Goal: Task Accomplishment & Management: Use online tool/utility

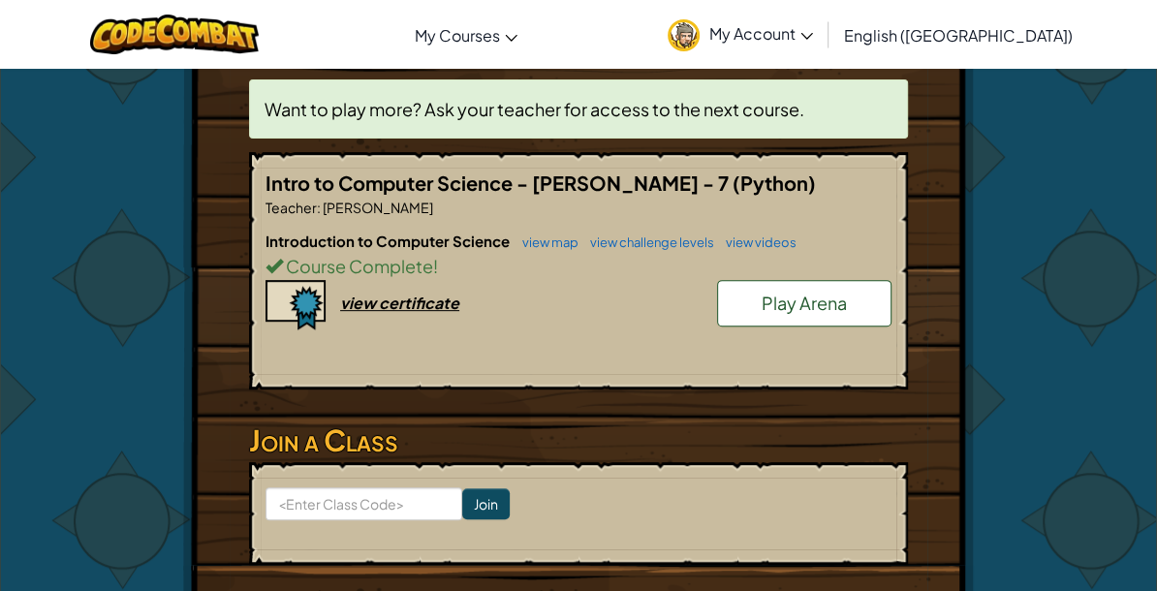
scroll to position [378, 0]
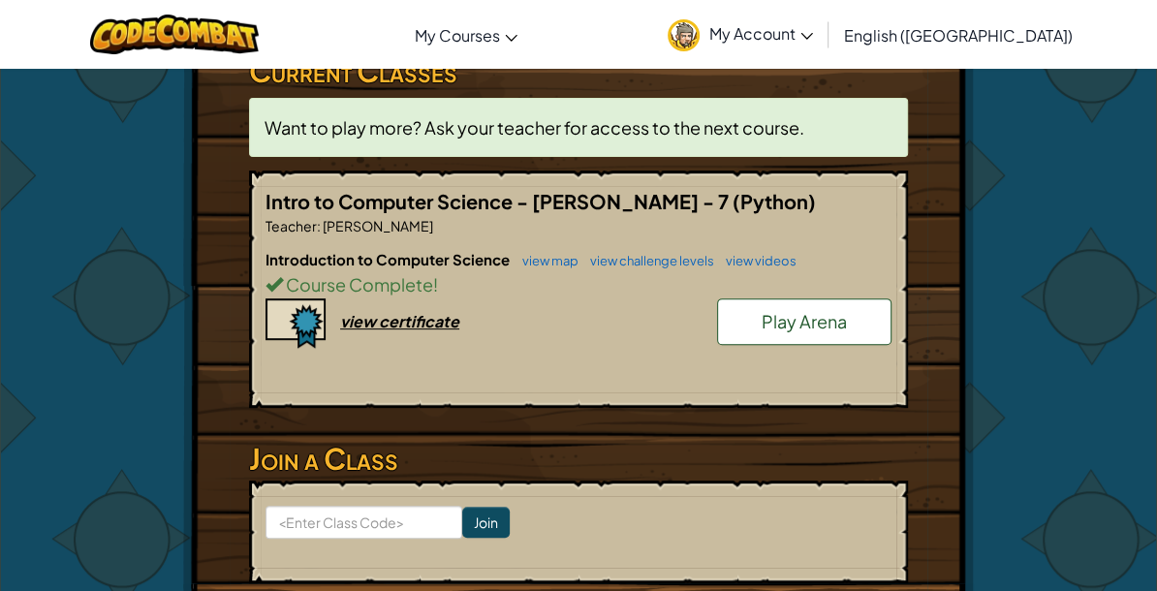
click at [828, 302] on link "Play Arena" at bounding box center [804, 322] width 174 height 47
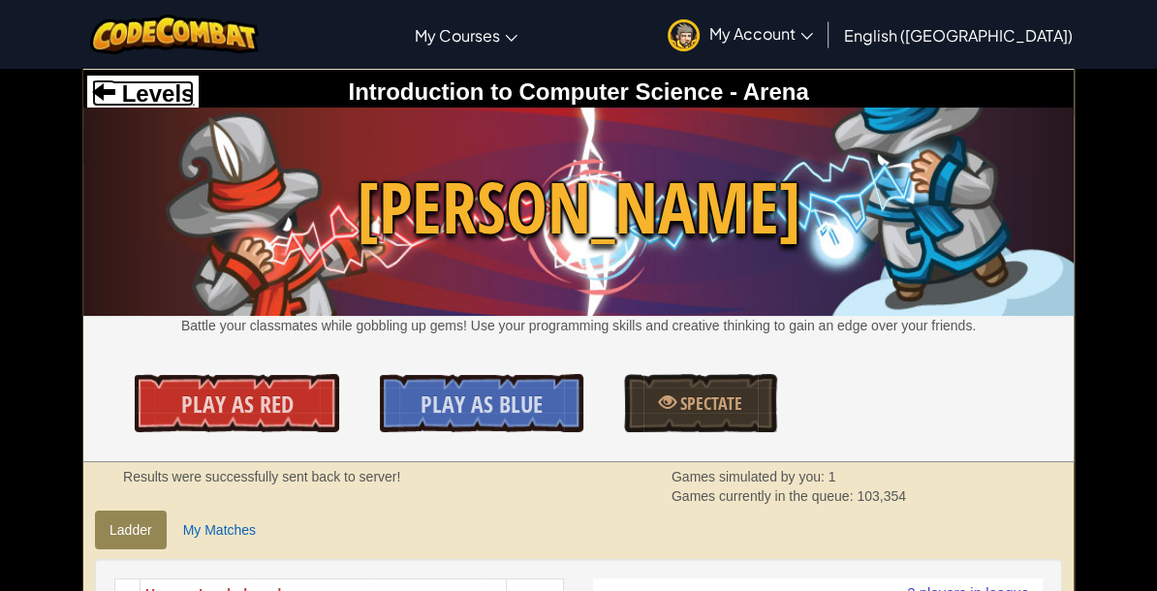
click at [110, 85] on span at bounding box center [103, 90] width 23 height 23
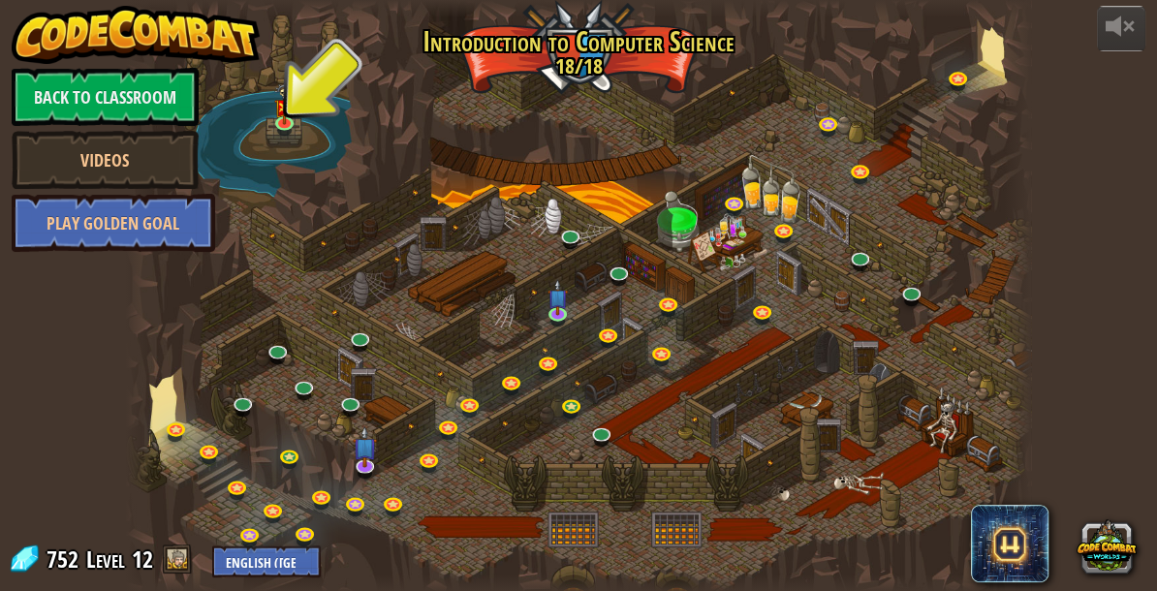
click at [481, 241] on div at bounding box center [579, 296] width 906 height 592
click at [288, 120] on img at bounding box center [284, 94] width 21 height 55
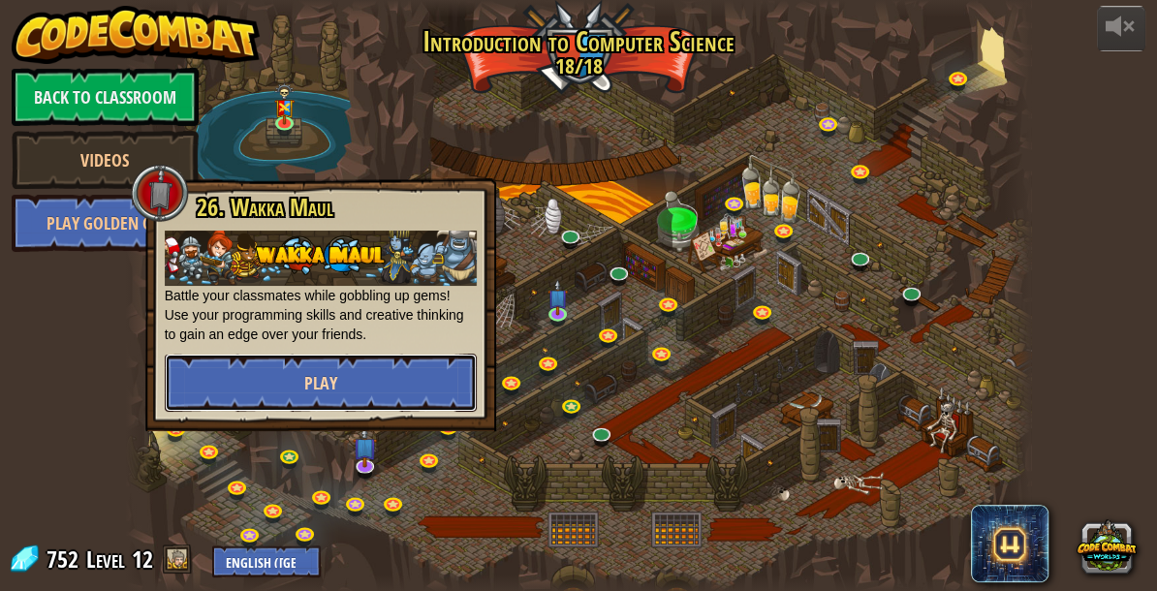
click at [337, 374] on button "Play" at bounding box center [321, 383] width 312 height 58
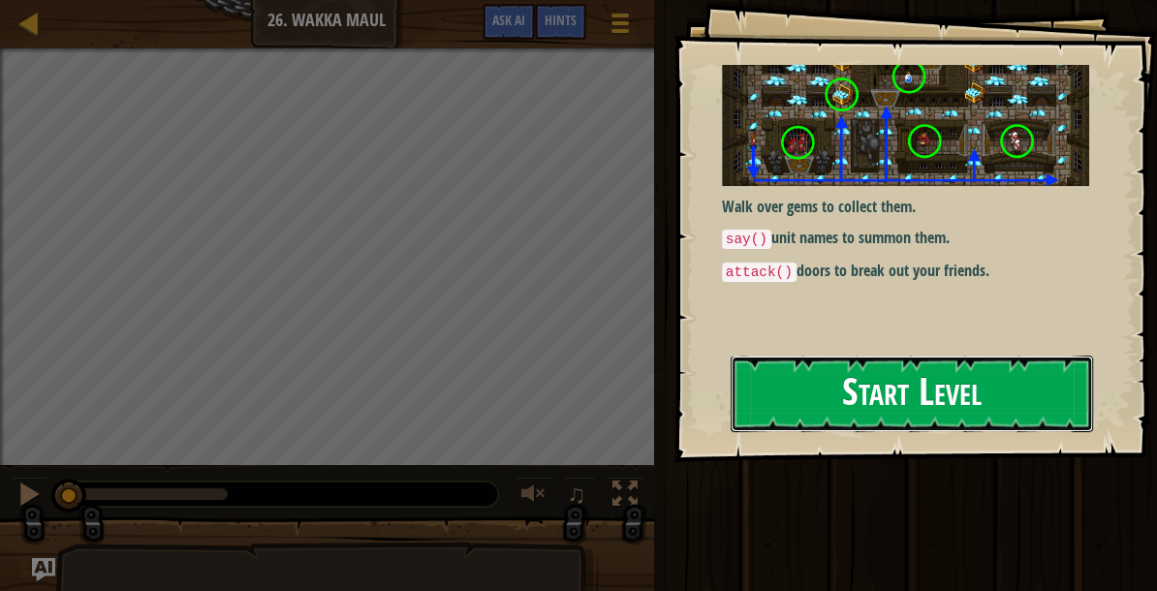
click at [903, 380] on button "Start Level" at bounding box center [912, 394] width 362 height 77
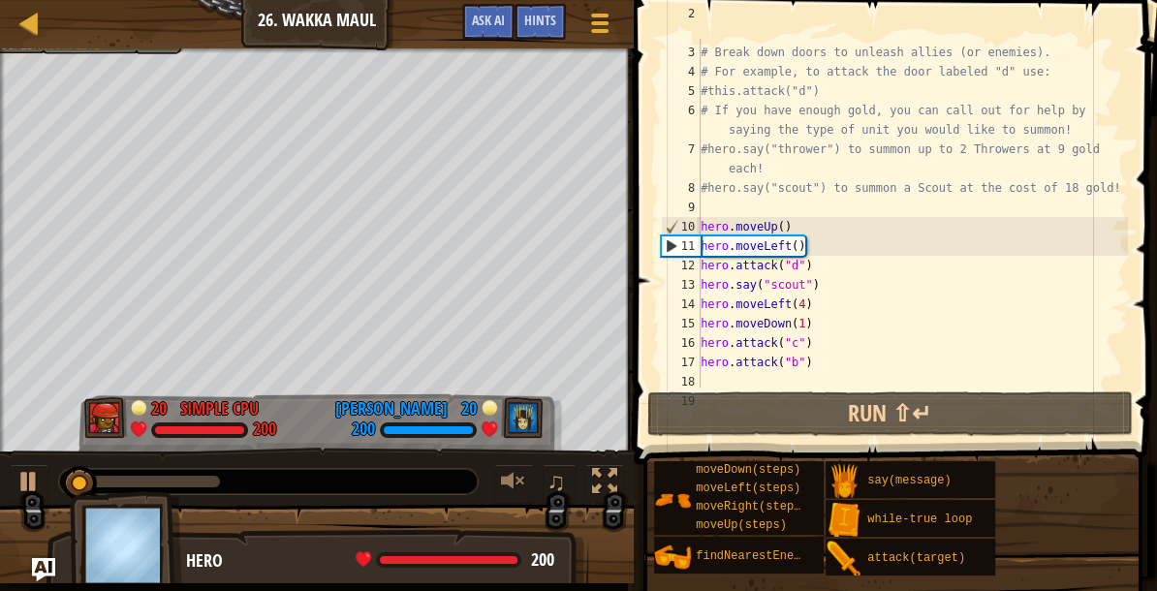
scroll to position [77, 0]
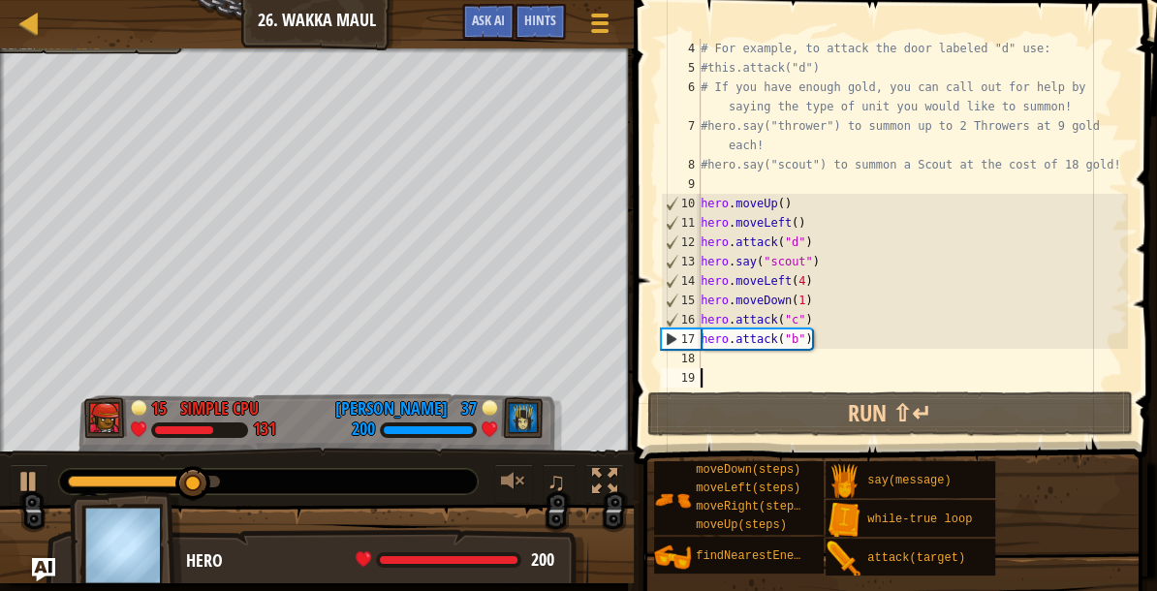
click at [777, 360] on div "# For example, to attack the door labeled "d" use: #this.attack("d") # If you h…" at bounding box center [912, 233] width 431 height 388
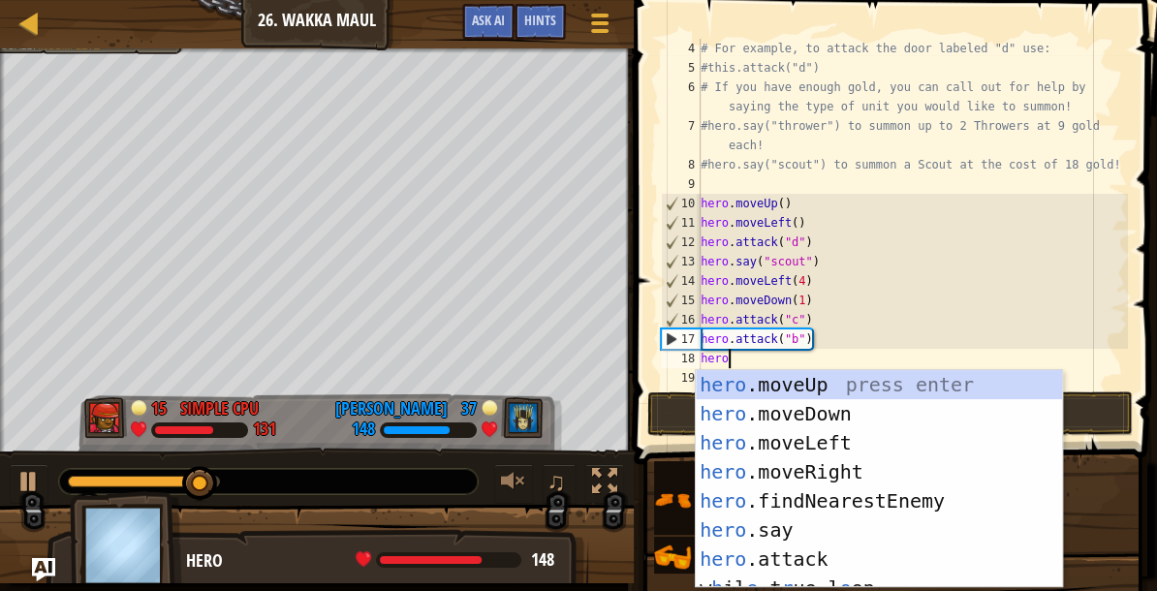
scroll to position [9, 0]
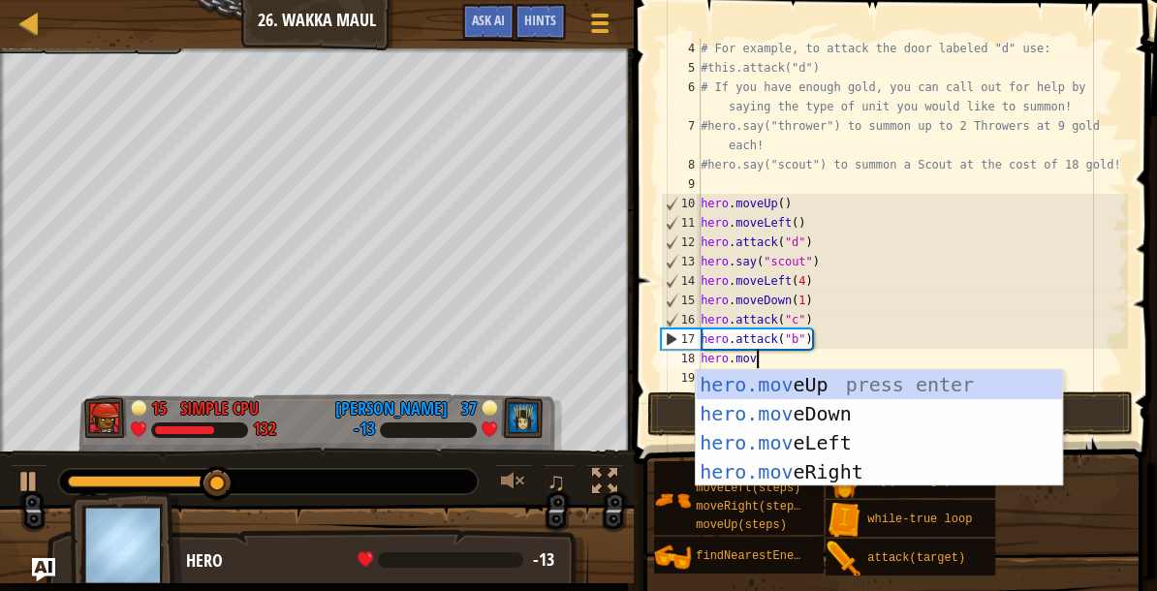
type textarea "hero.move"
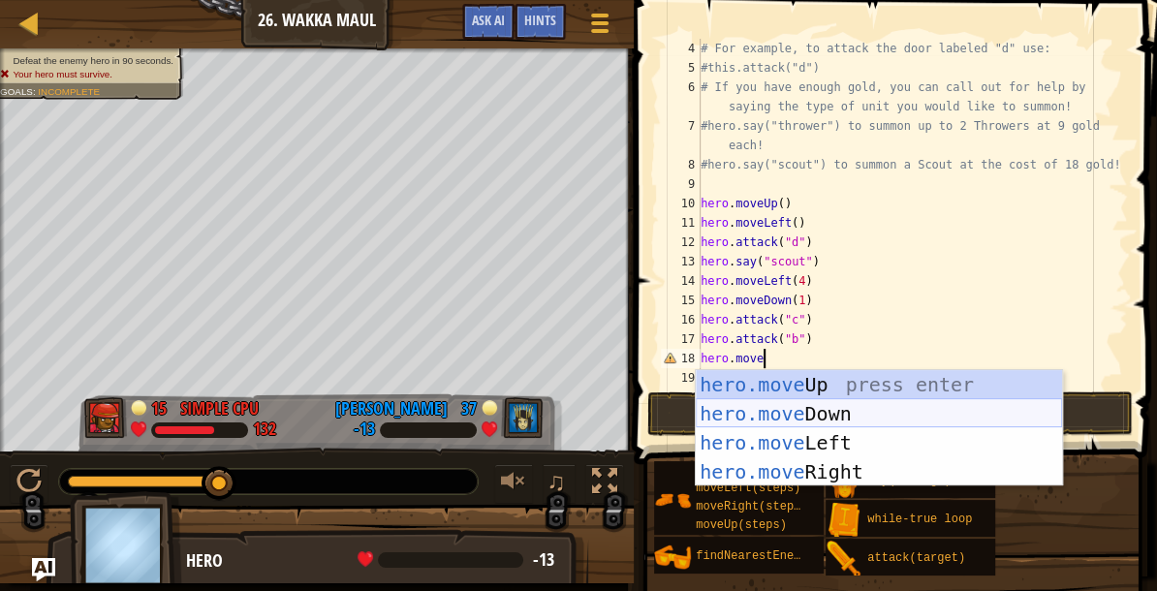
click at [796, 409] on div "hero.move Up press enter hero.move Down press enter hero.move Left press enter …" at bounding box center [879, 457] width 366 height 174
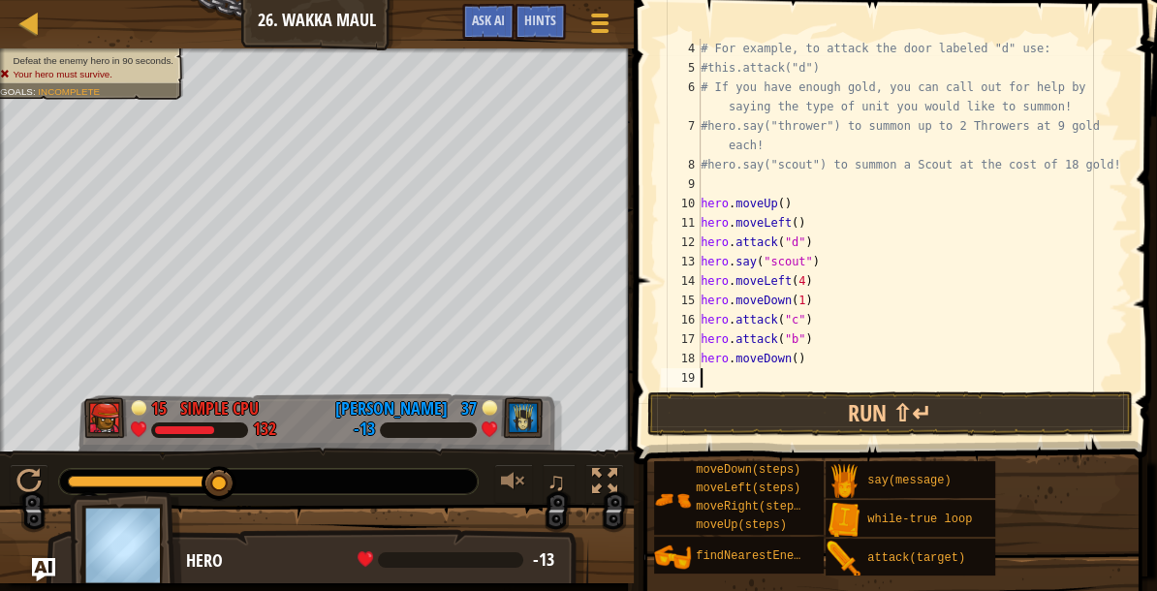
click at [798, 357] on div "# For example, to attack the door labeled "d" use: #this.attack("d") # If you h…" at bounding box center [912, 233] width 431 height 388
type textarea "hero.moveDown(1)"
click at [784, 371] on div "# For example, to attack the door labeled "d" use: #this.attack("d") # If you h…" at bounding box center [912, 233] width 431 height 388
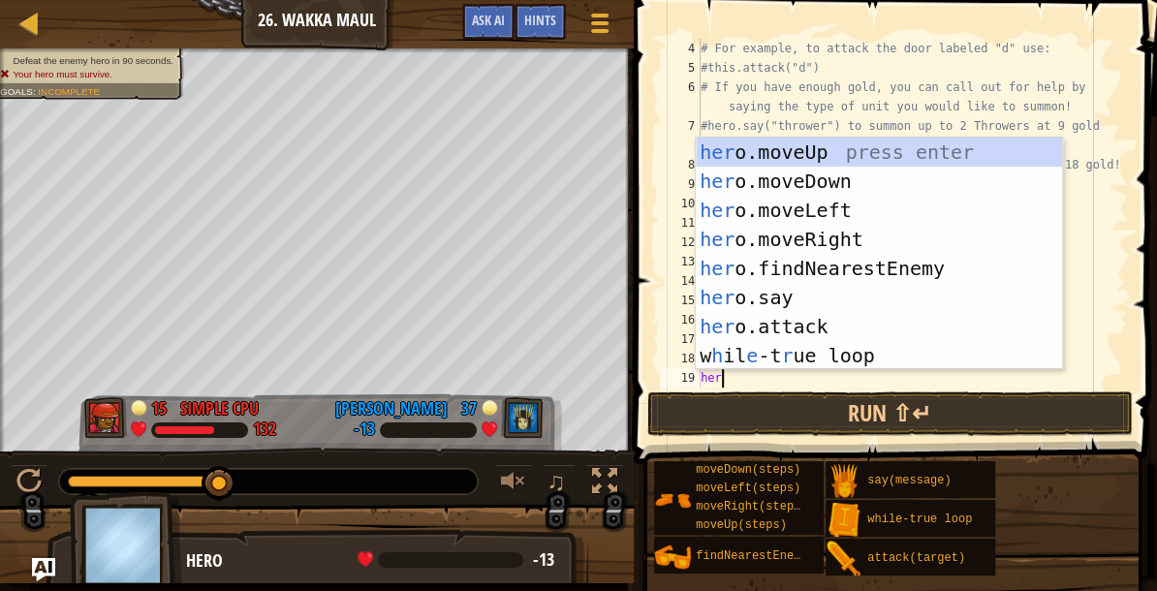
type textarea "hero"
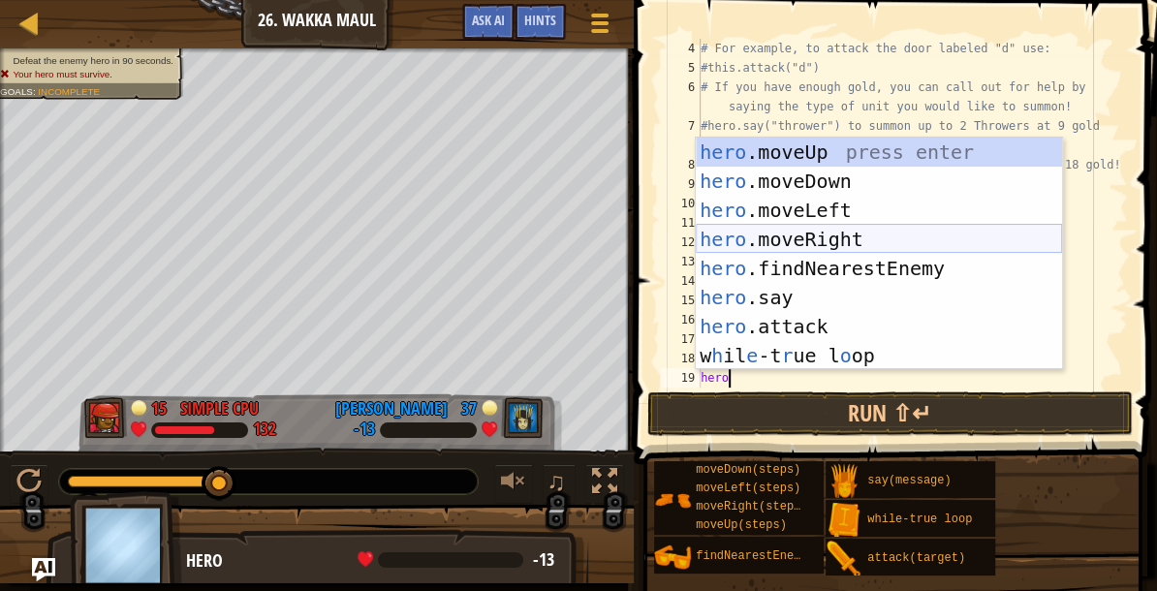
click at [816, 238] on div "hero .moveUp press enter hero .moveDown press enter hero .moveLeft press enter …" at bounding box center [879, 283] width 366 height 291
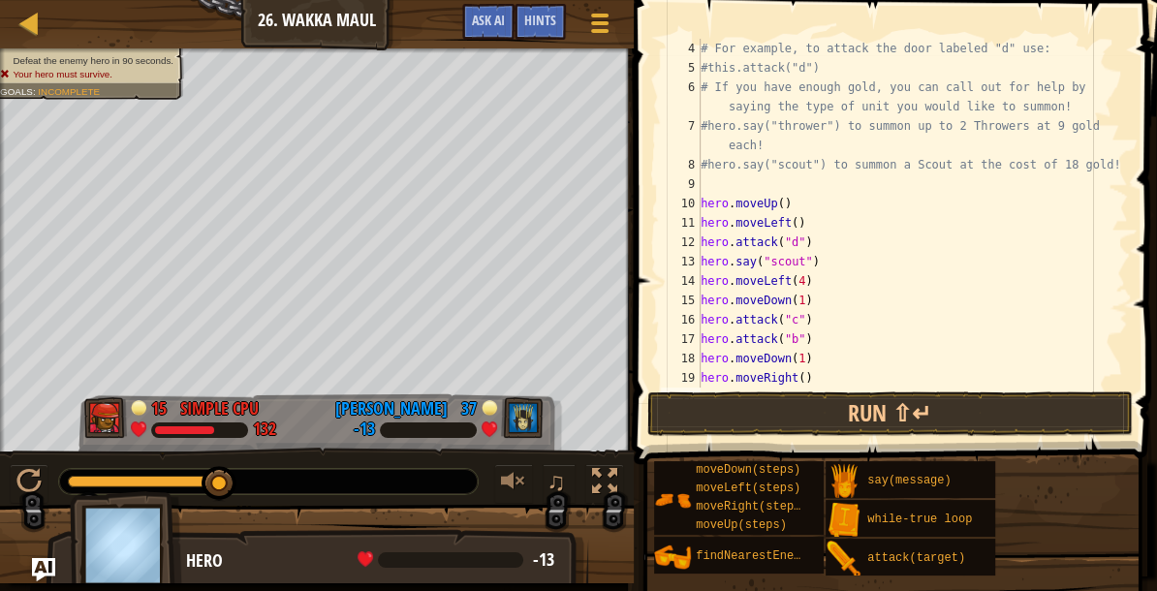
click at [805, 379] on div "# For example, to attack the door labeled "d" use: #this.attack("d") # If you h…" at bounding box center [912, 233] width 431 height 388
type textarea "hero.moveRight(2)"
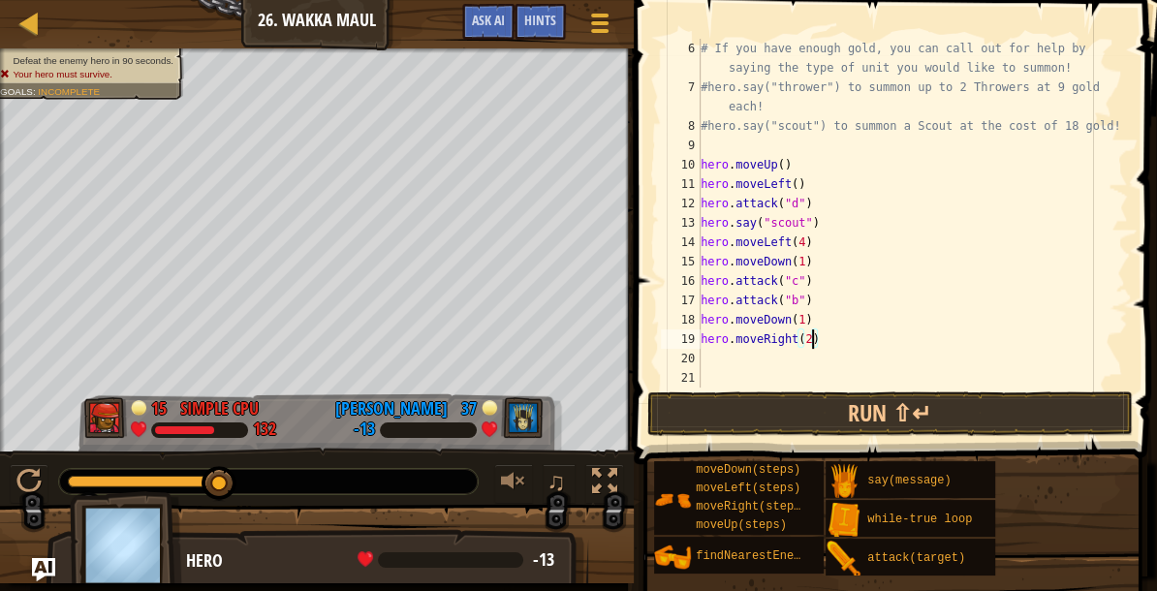
scroll to position [115, 0]
click at [792, 354] on div "# If you have enough gold, you can call out for help by saying the type of unit…" at bounding box center [912, 242] width 431 height 407
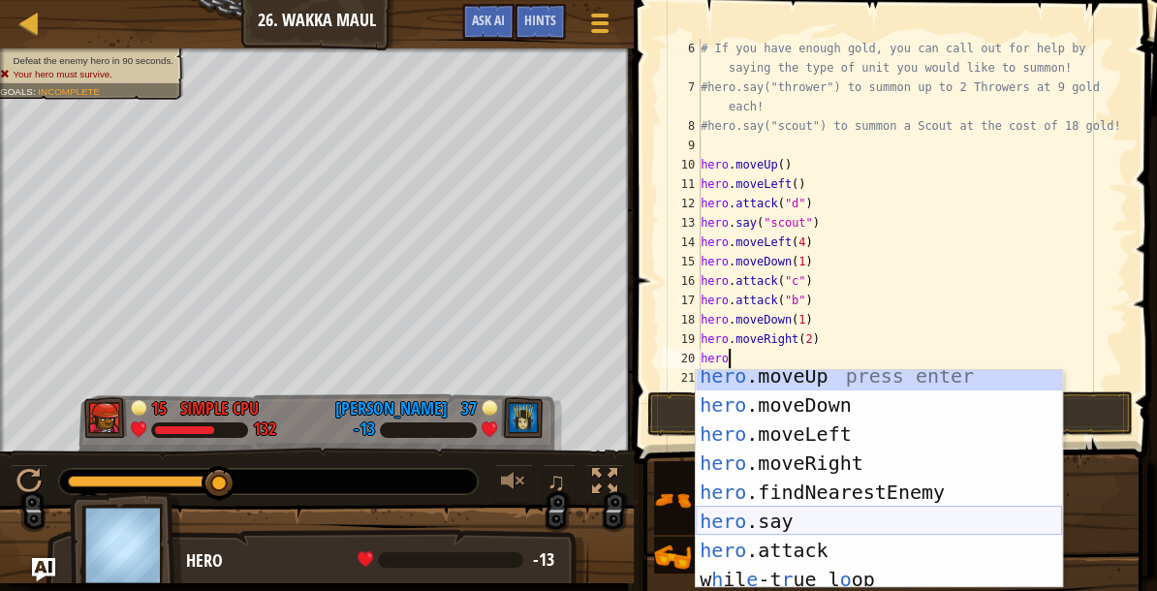
scroll to position [0, 0]
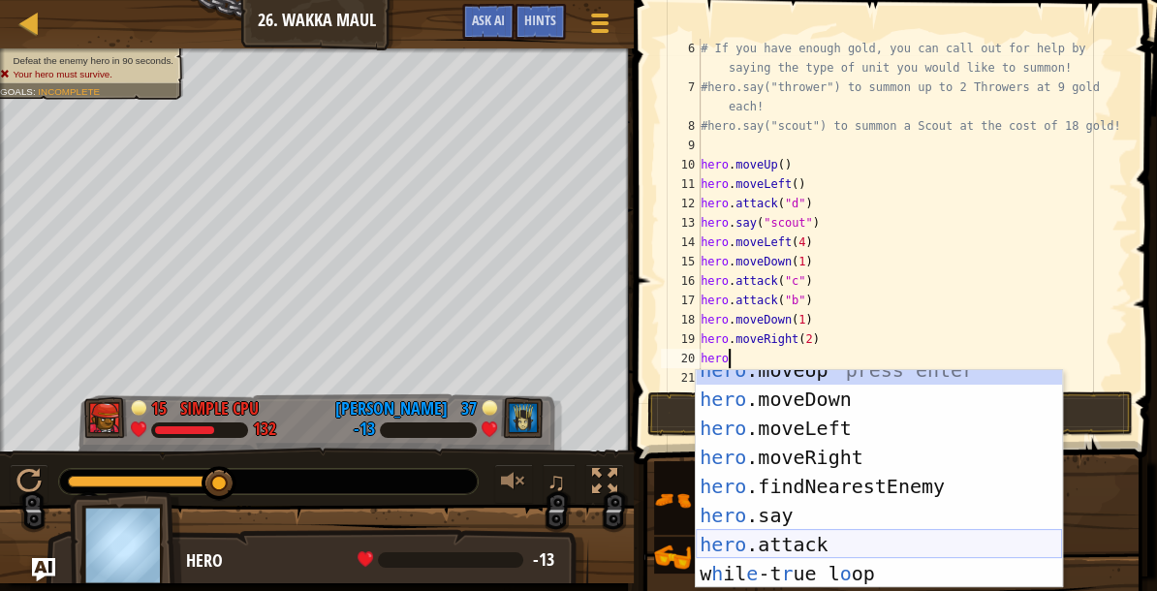
click at [812, 541] on div "hero .moveUp press enter hero .moveDown press enter hero .moveLeft press enter …" at bounding box center [879, 494] width 366 height 276
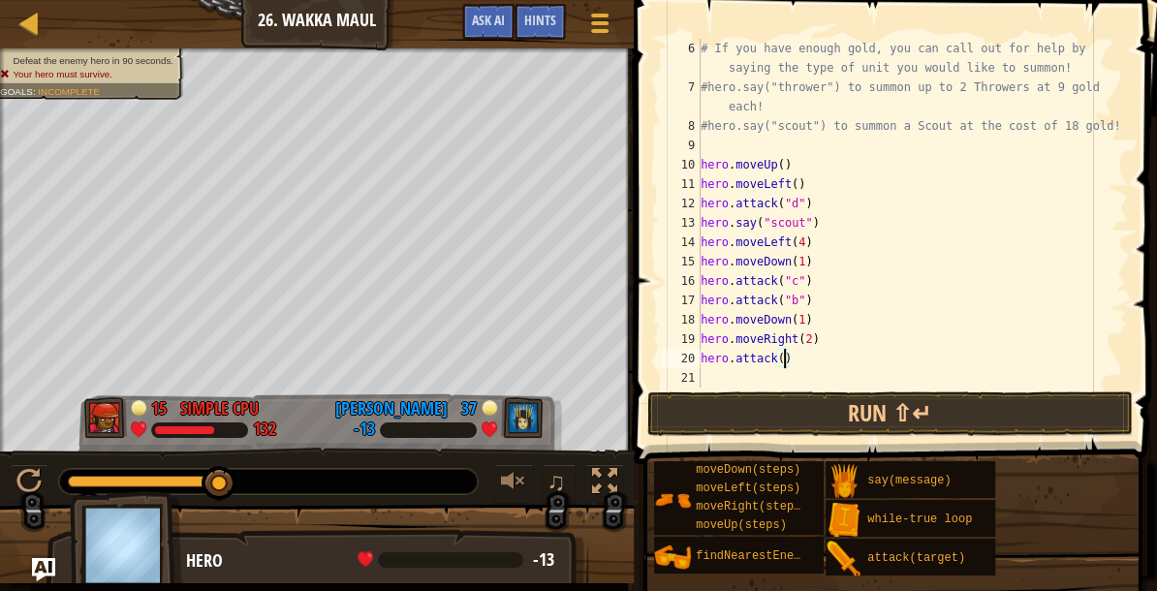
type textarea "hero.attack(e)"
click at [838, 382] on div "# If you have enough gold, you can call out for help by saying the type of unit…" at bounding box center [912, 242] width 431 height 407
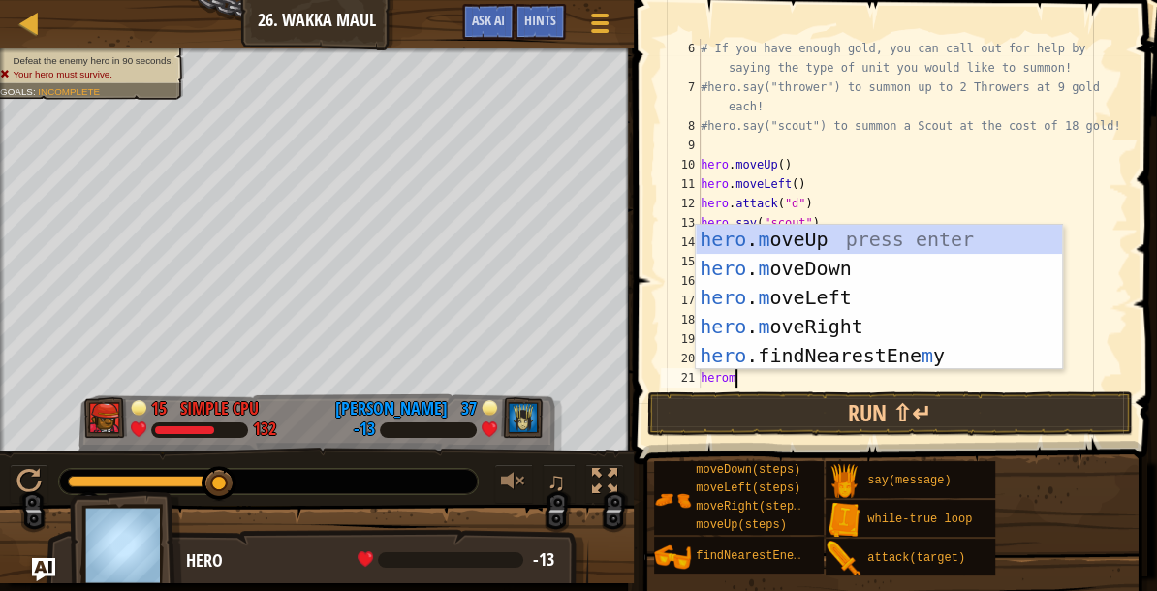
scroll to position [9, 1]
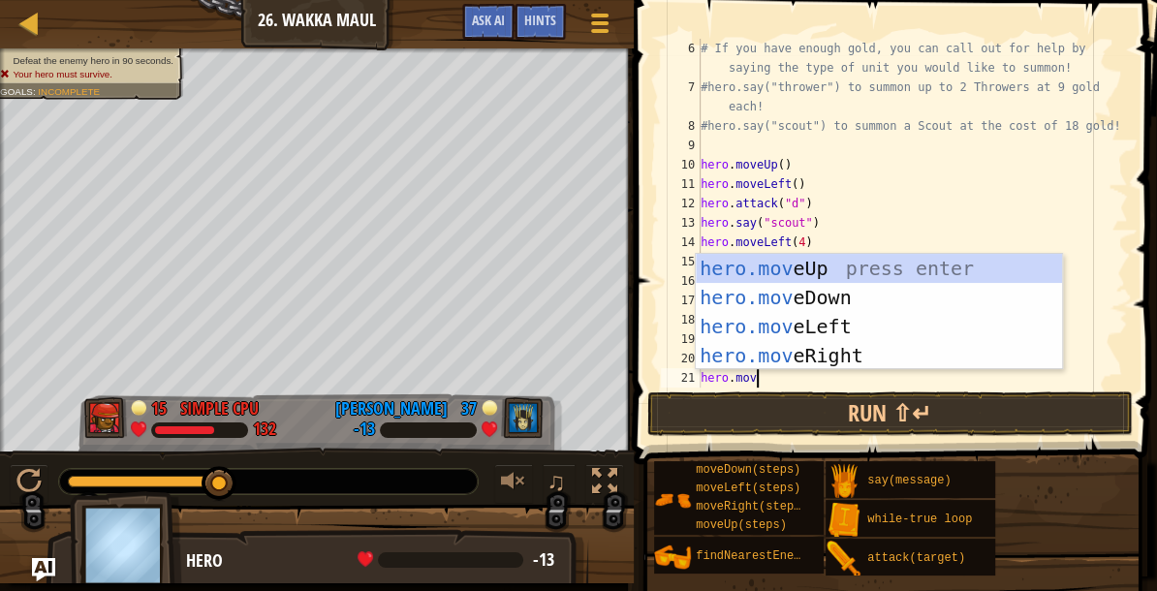
type textarea "hero.move"
click at [838, 302] on div "hero.move Up press enter hero.move Down press enter hero.move Left press enter …" at bounding box center [879, 341] width 366 height 174
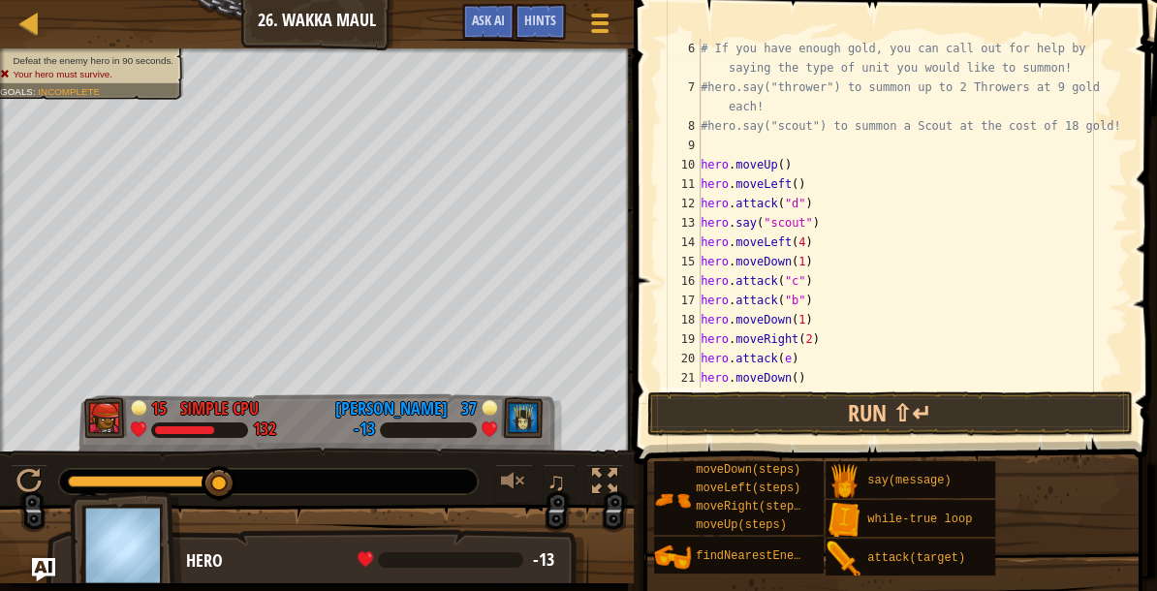
click at [811, 379] on div "# If you have enough gold, you can call out for help by saying the type of unit…" at bounding box center [912, 242] width 431 height 407
type textarea "hero.moveDown()"
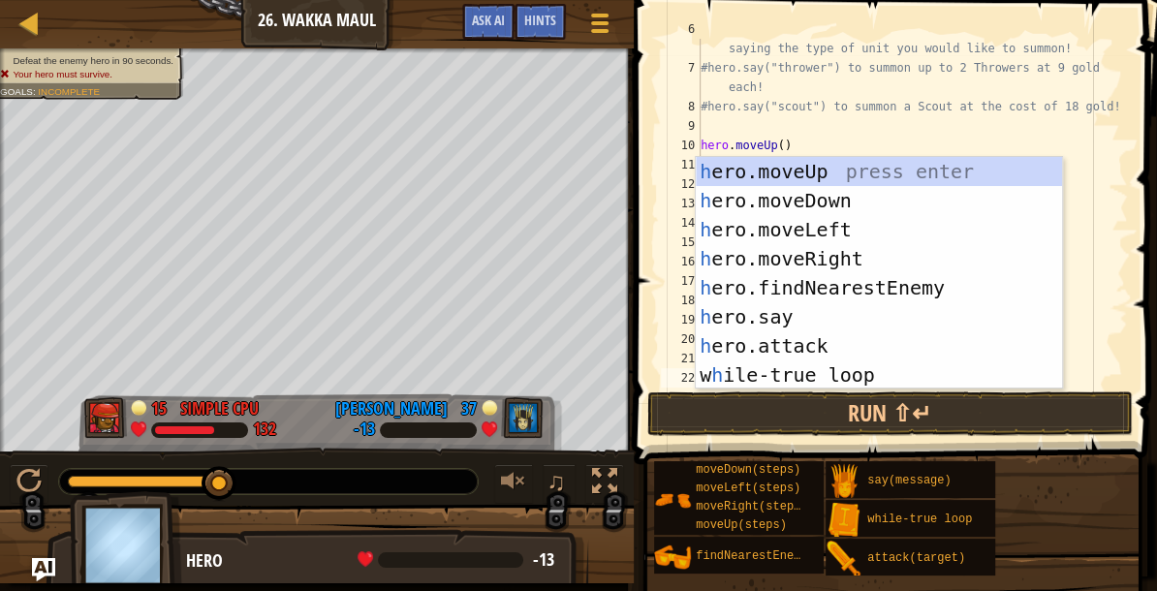
scroll to position [173, 0]
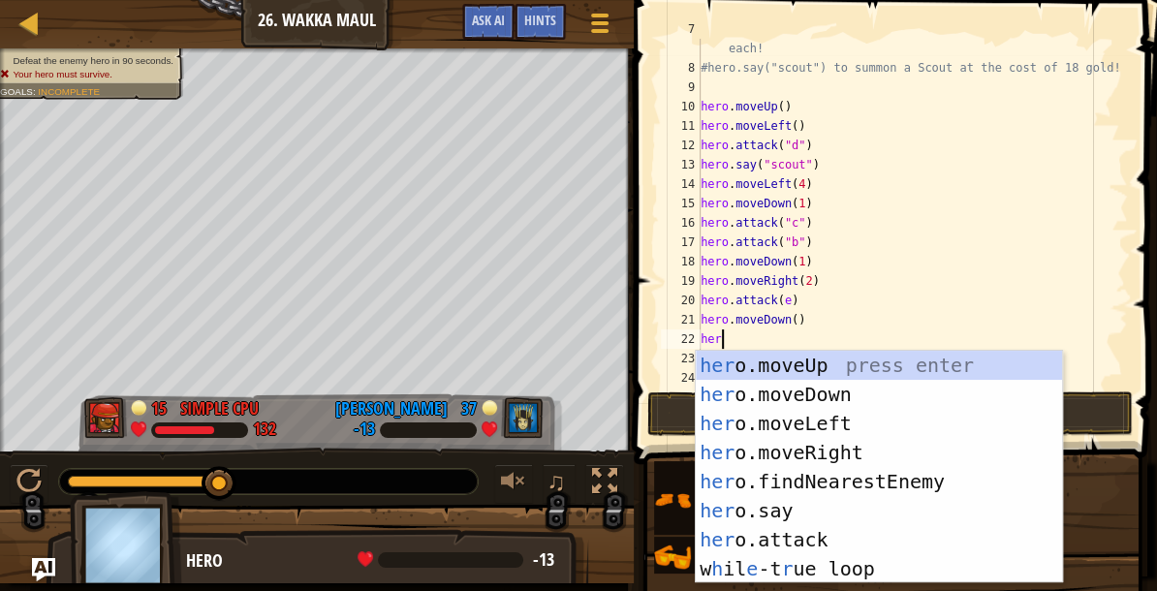
type textarea "hero"
click at [820, 424] on div "hero .moveUp press enter hero .moveDown press enter hero .moveLeft press enter …" at bounding box center [879, 496] width 366 height 291
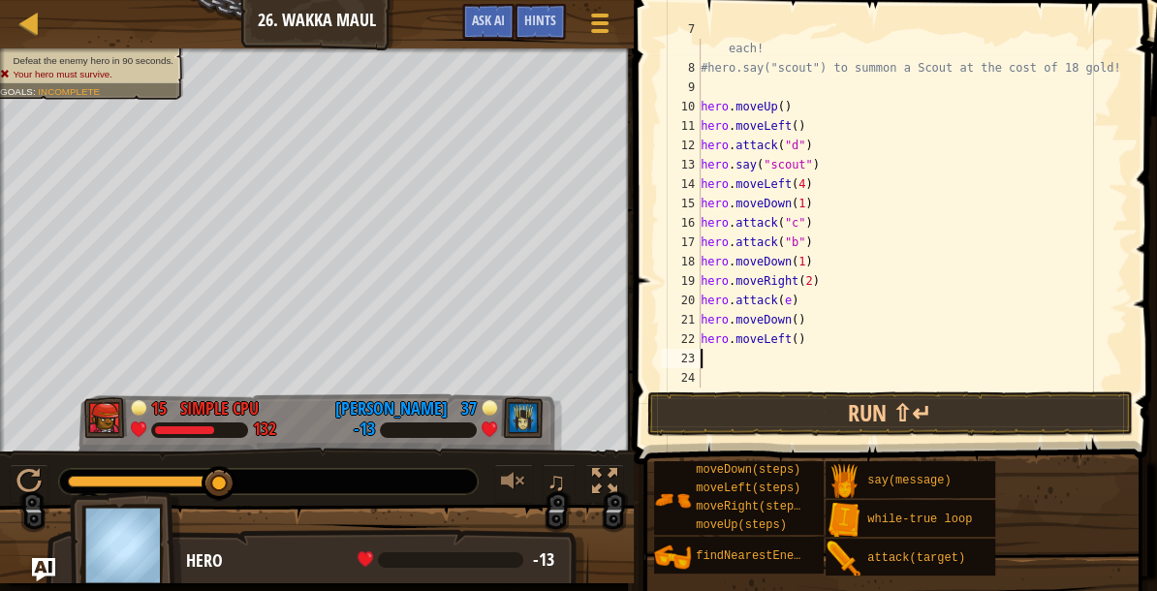
click at [798, 340] on div "#hero.say("thrower") to summon up to 2 Throwers at 9 gold each! #hero.say("scou…" at bounding box center [912, 222] width 431 height 407
click at [809, 410] on button "Run ⇧↵" at bounding box center [890, 414] width 486 height 45
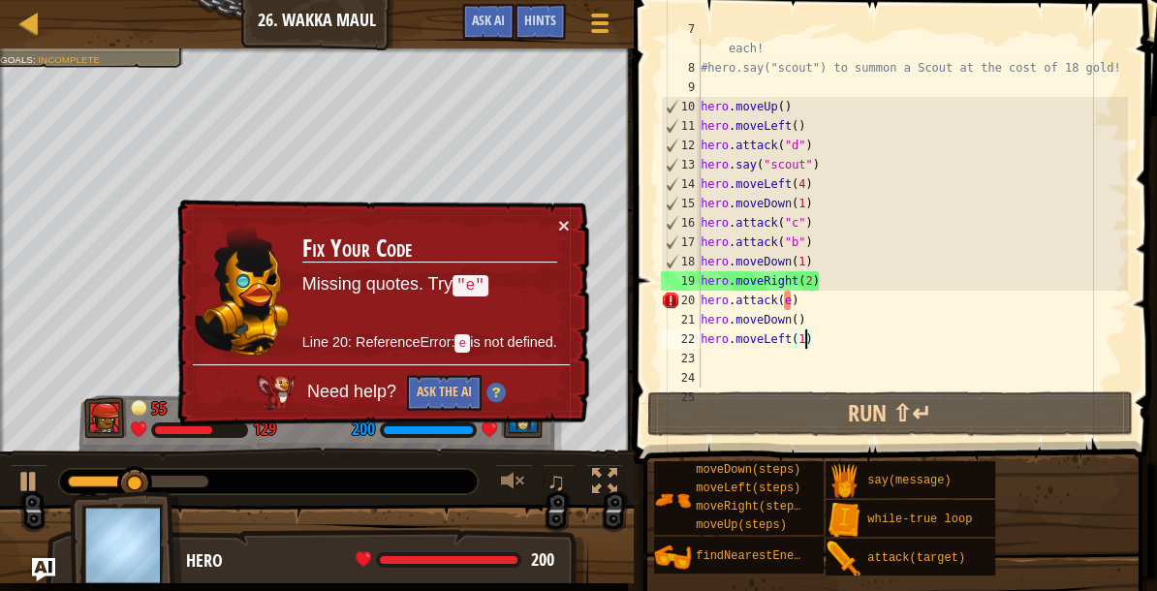
click at [789, 298] on div "#hero.say("thrower") to summon up to 2 Throwers at 9 gold each! #hero.say("scou…" at bounding box center [912, 222] width 431 height 407
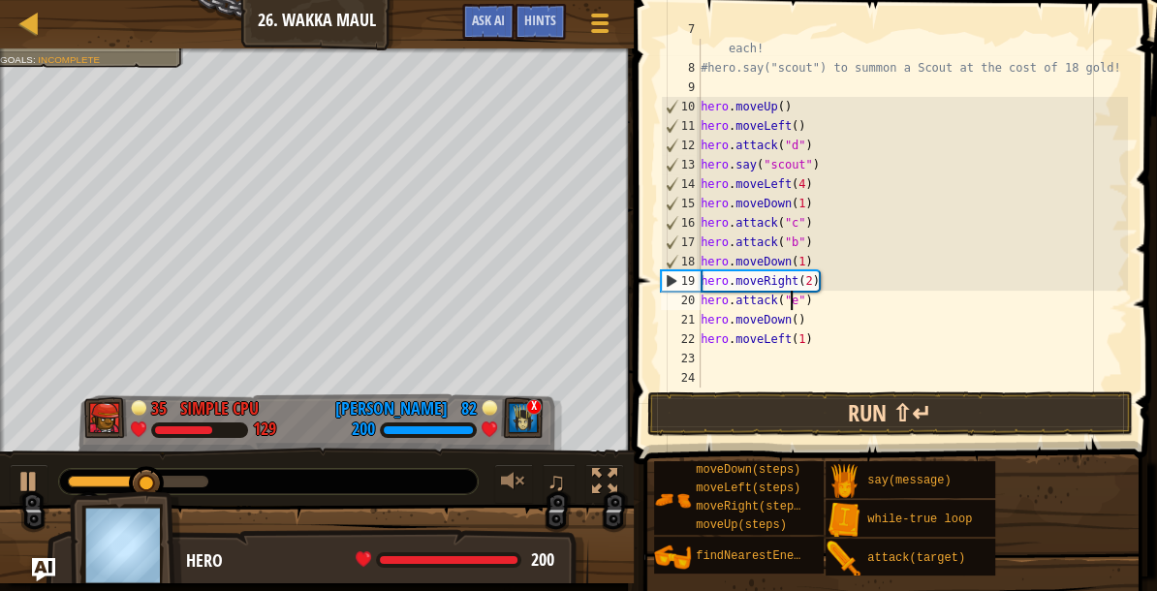
type textarea "hero.attack("e")"
click at [822, 400] on button "Run ⇧↵" at bounding box center [890, 414] width 486 height 45
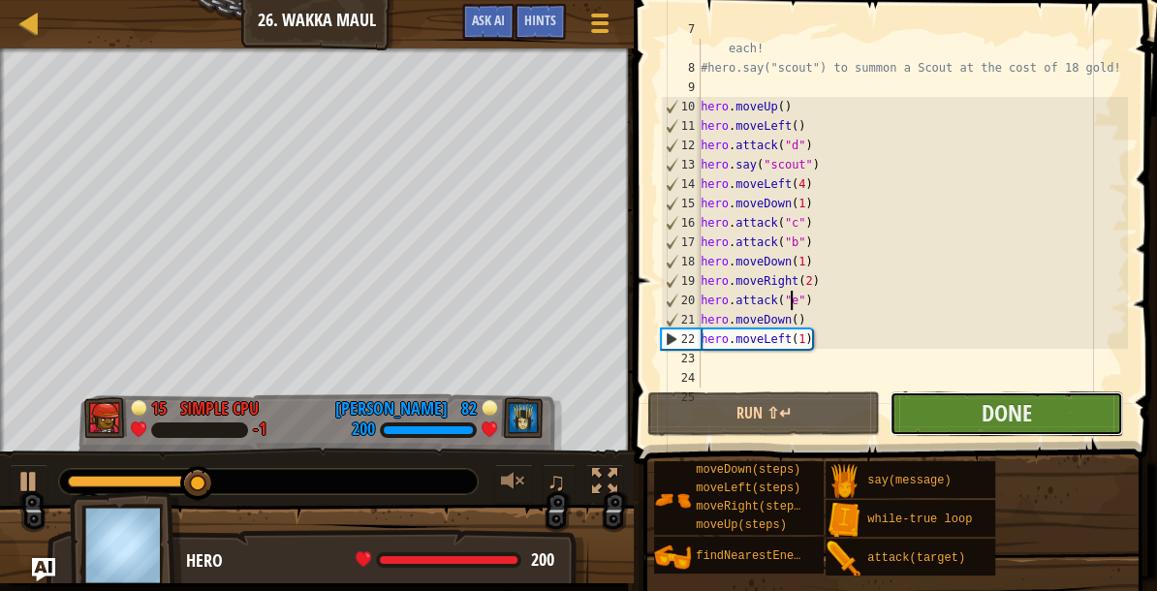
click at [994, 431] on button "Done" at bounding box center [1006, 414] width 233 height 45
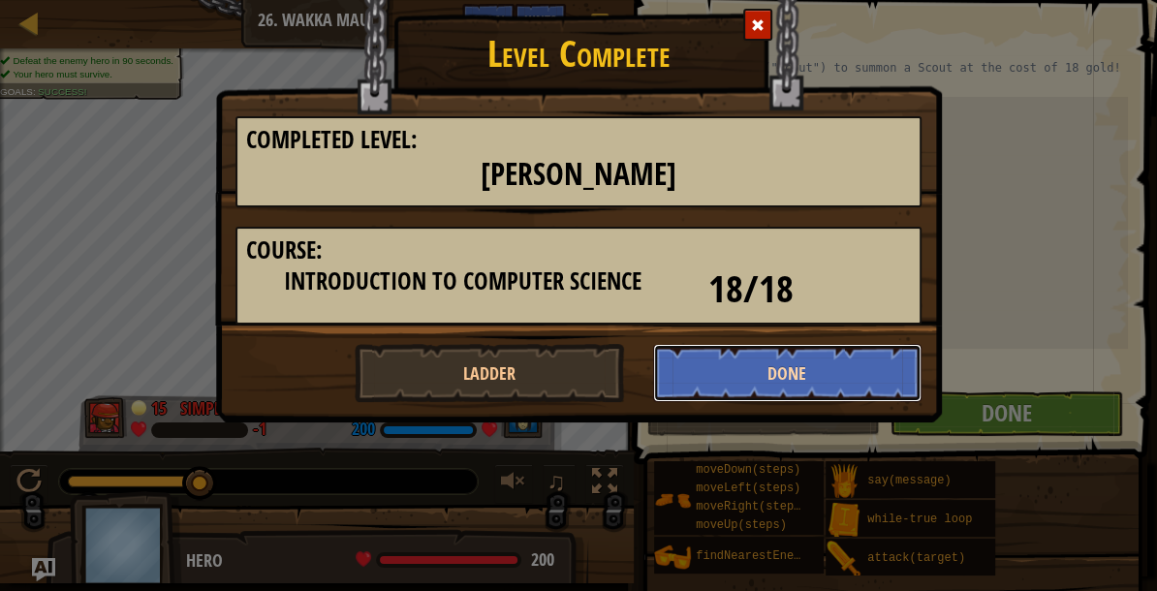
click at [843, 378] on button "Done" at bounding box center [787, 373] width 269 height 58
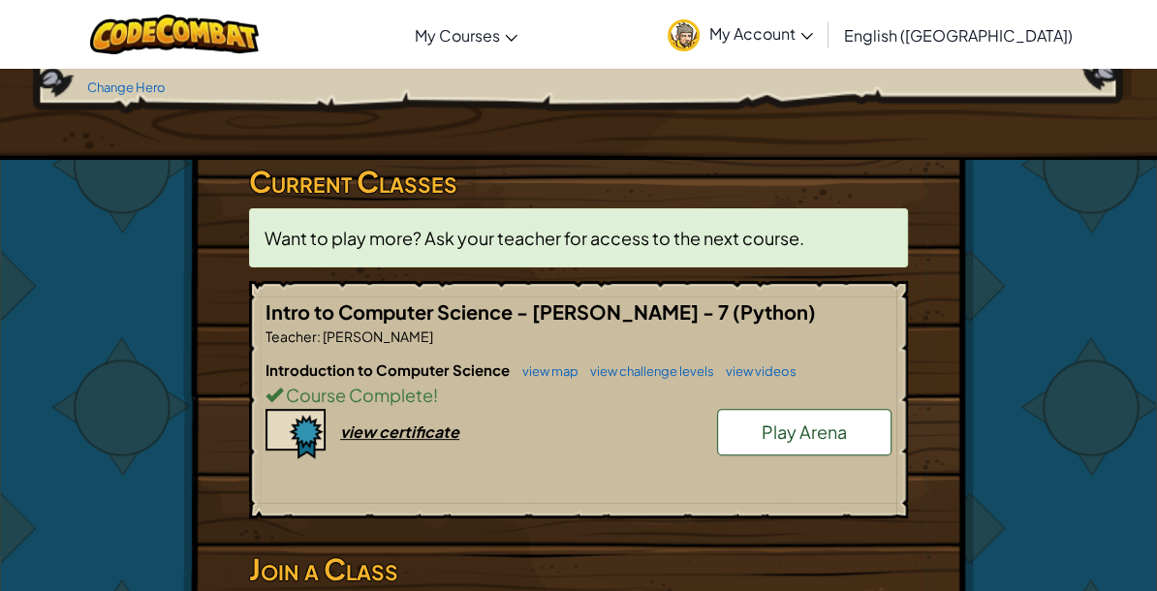
scroll to position [268, 0]
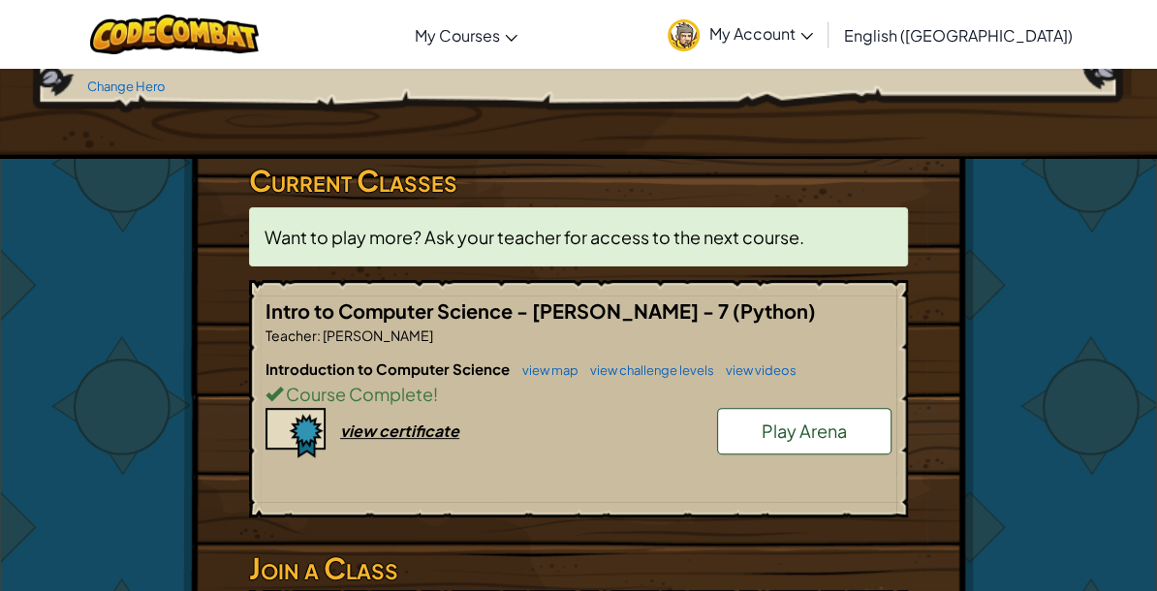
click at [850, 412] on link "Play Arena" at bounding box center [804, 431] width 174 height 47
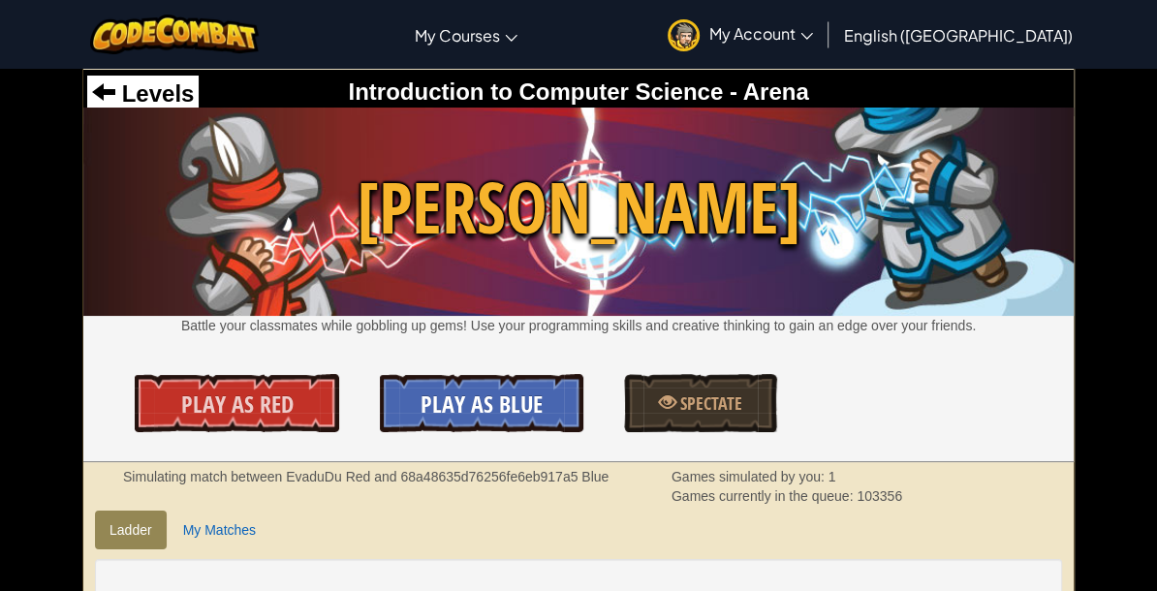
click at [481, 418] on span "Play As Blue" at bounding box center [482, 404] width 122 height 31
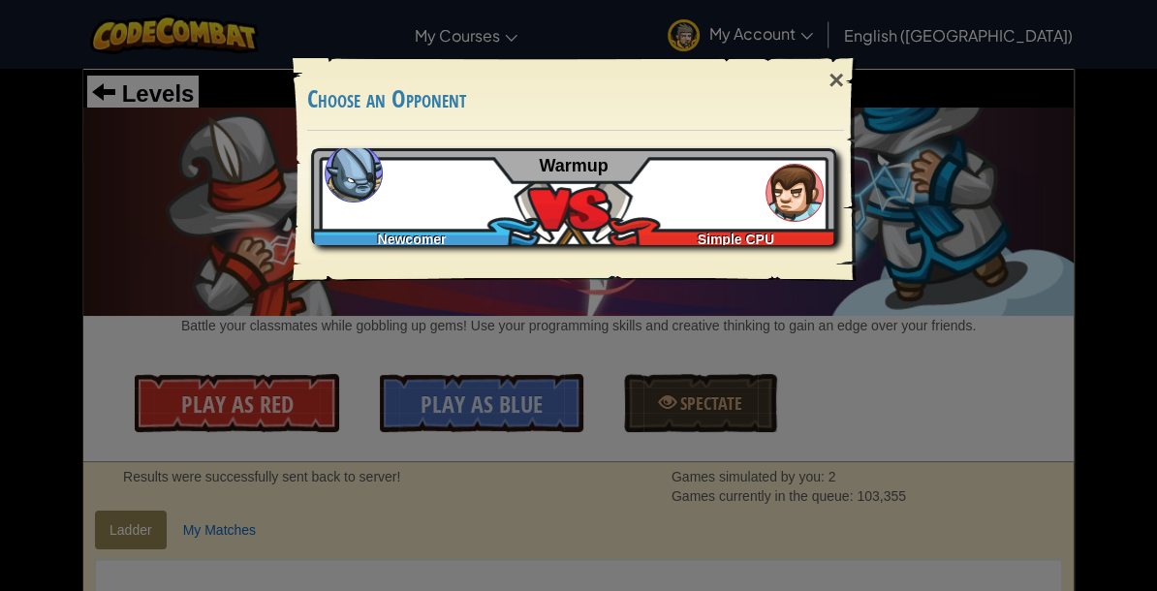
click at [423, 208] on div "Newcomer Simple CPU Warmup" at bounding box center [573, 196] width 525 height 97
